Goal: Task Accomplishment & Management: Manage account settings

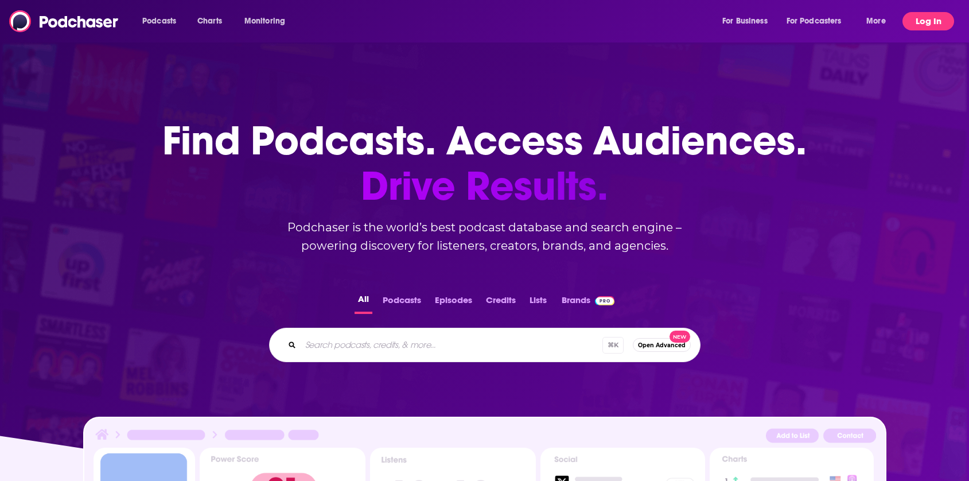
click at [928, 28] on button "Log In" at bounding box center [929, 21] width 52 height 18
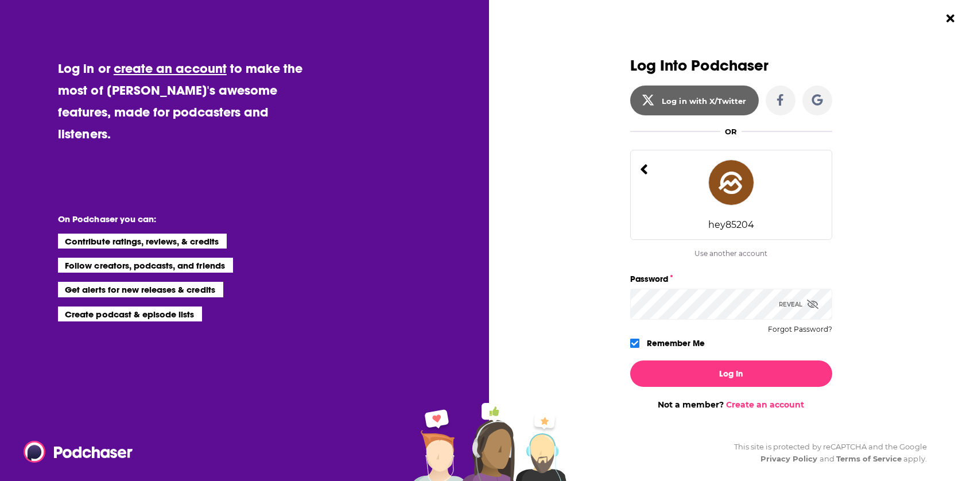
click at [809, 307] on icon "Dialog" at bounding box center [812, 304] width 11 height 9
click at [587, 313] on div "Dialog" at bounding box center [529, 233] width 202 height 352
click at [537, 297] on div "Dialog" at bounding box center [529, 233] width 202 height 352
click at [707, 374] on button "Log In" at bounding box center [731, 373] width 202 height 26
